Goal: Find specific page/section

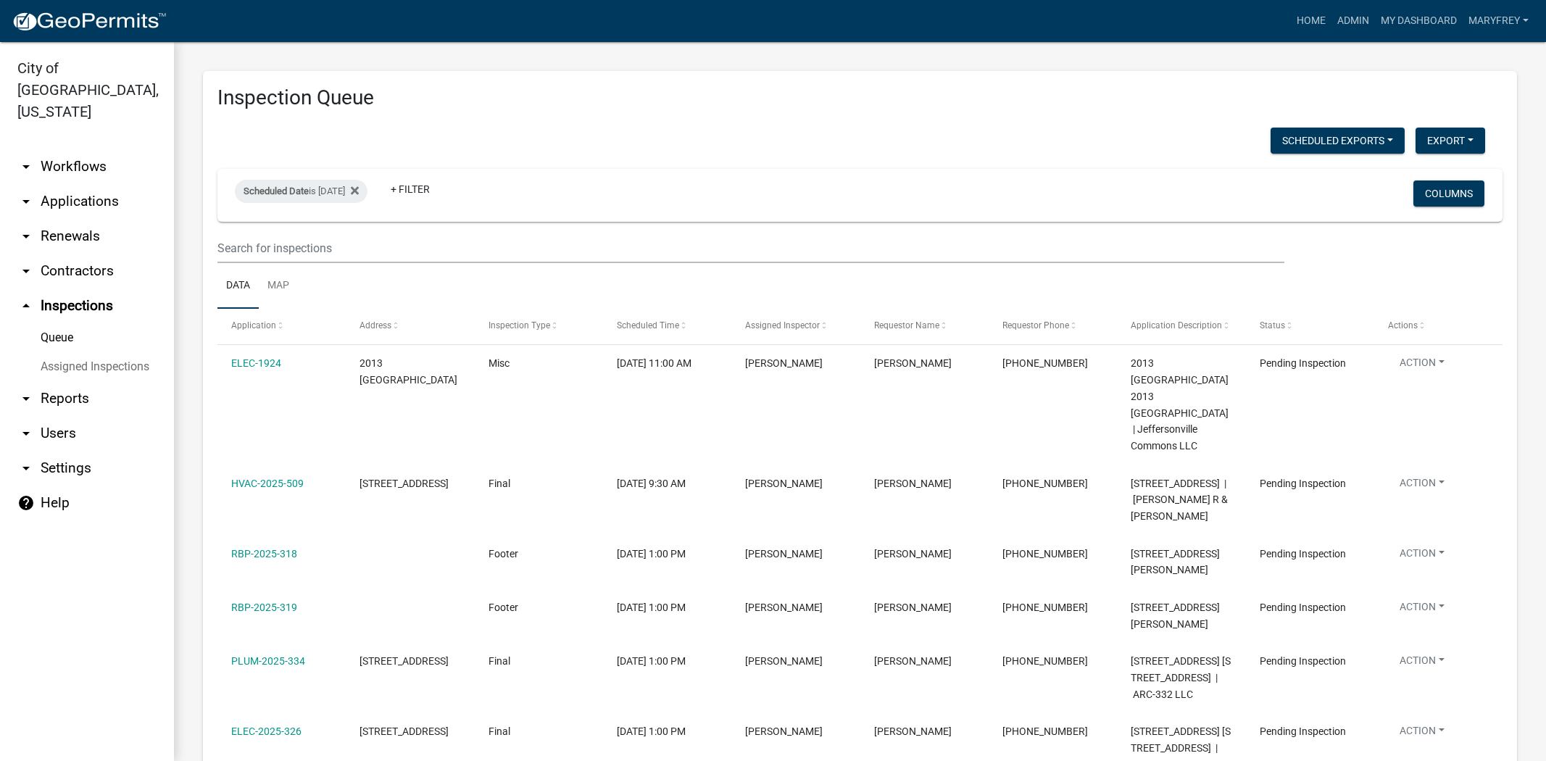
select select "3: 100"
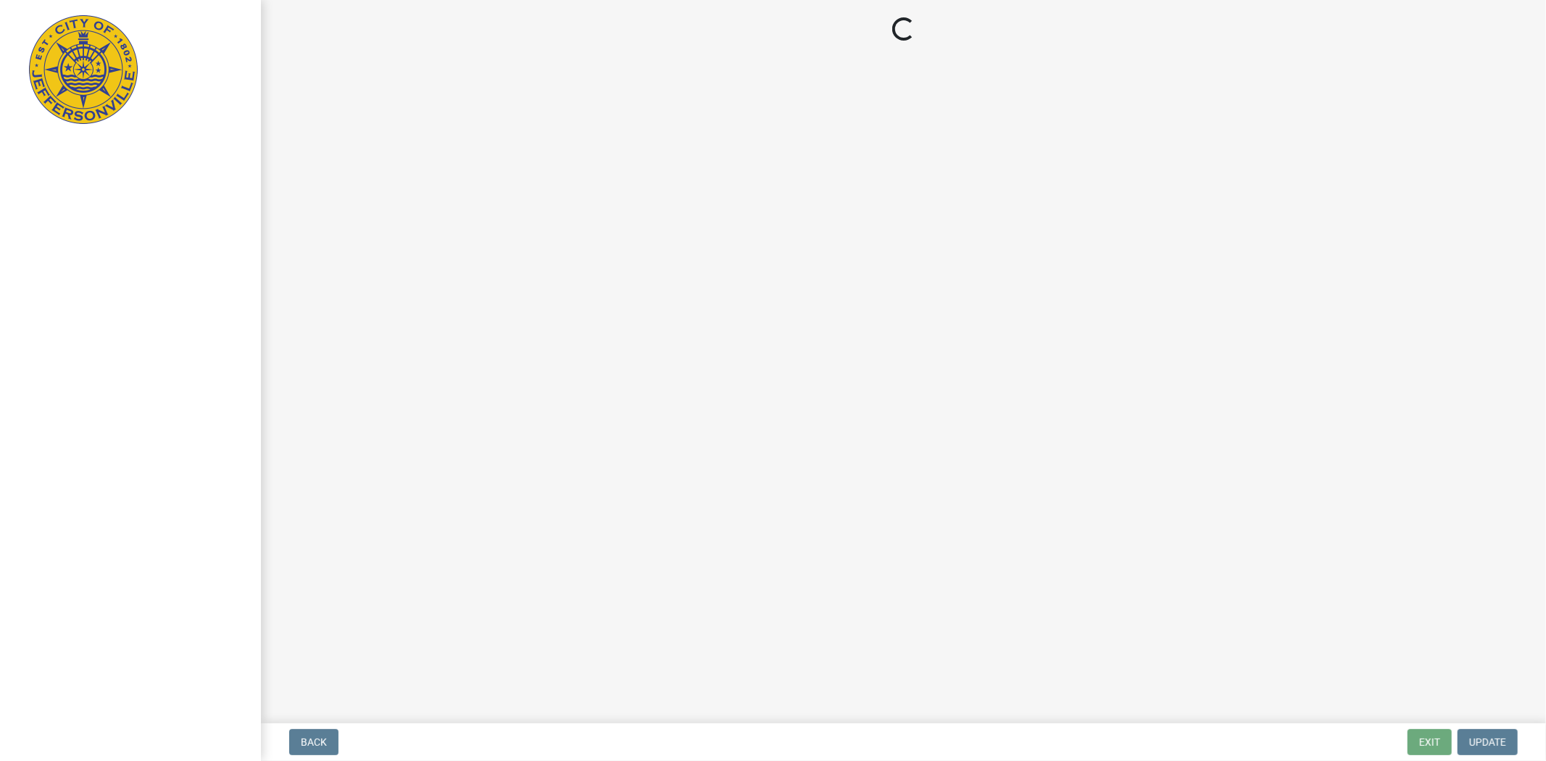
select select "3: 3"
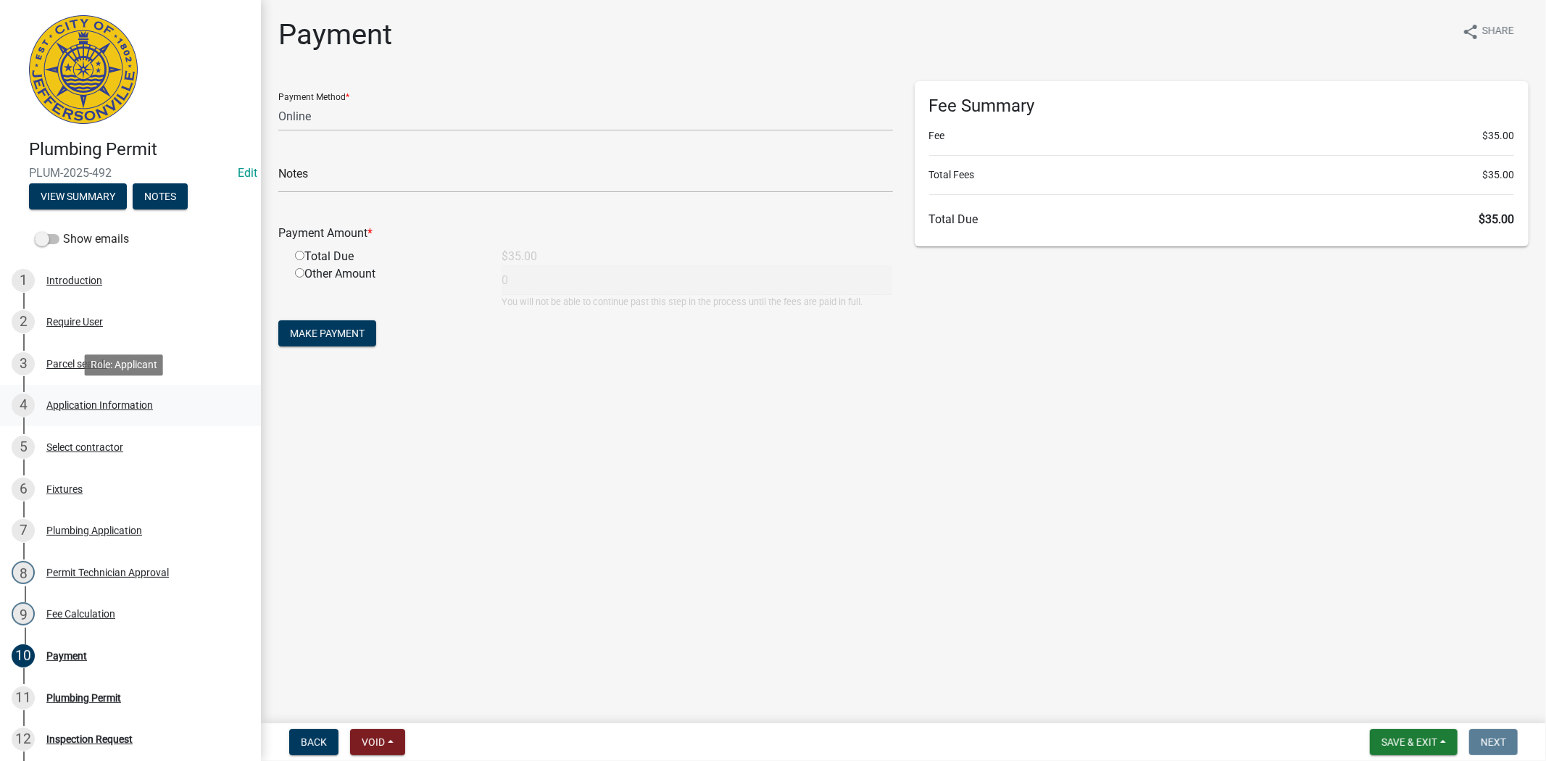
click at [100, 407] on div "Application Information" at bounding box center [99, 405] width 107 height 10
